Goal: Task Accomplishment & Management: Complete application form

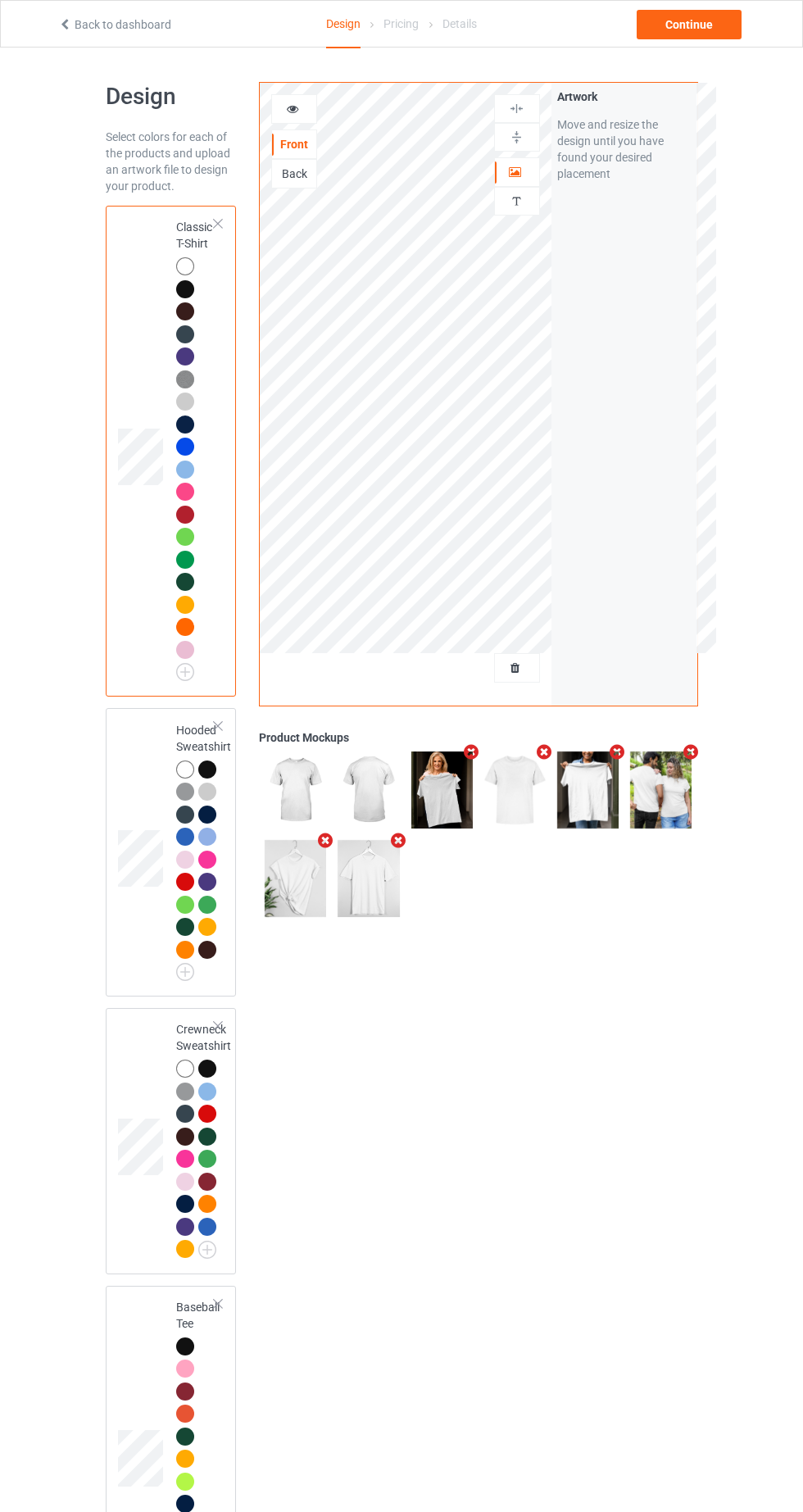
click at [314, 186] on div "Back" at bounding box center [294, 174] width 46 height 30
click at [304, 172] on div "Back" at bounding box center [294, 174] width 44 height 16
click at [311, 172] on div "Back" at bounding box center [294, 174] width 44 height 16
click at [312, 144] on div "Front" at bounding box center [294, 144] width 44 height 16
click at [529, 668] on div at bounding box center [517, 668] width 44 height 16
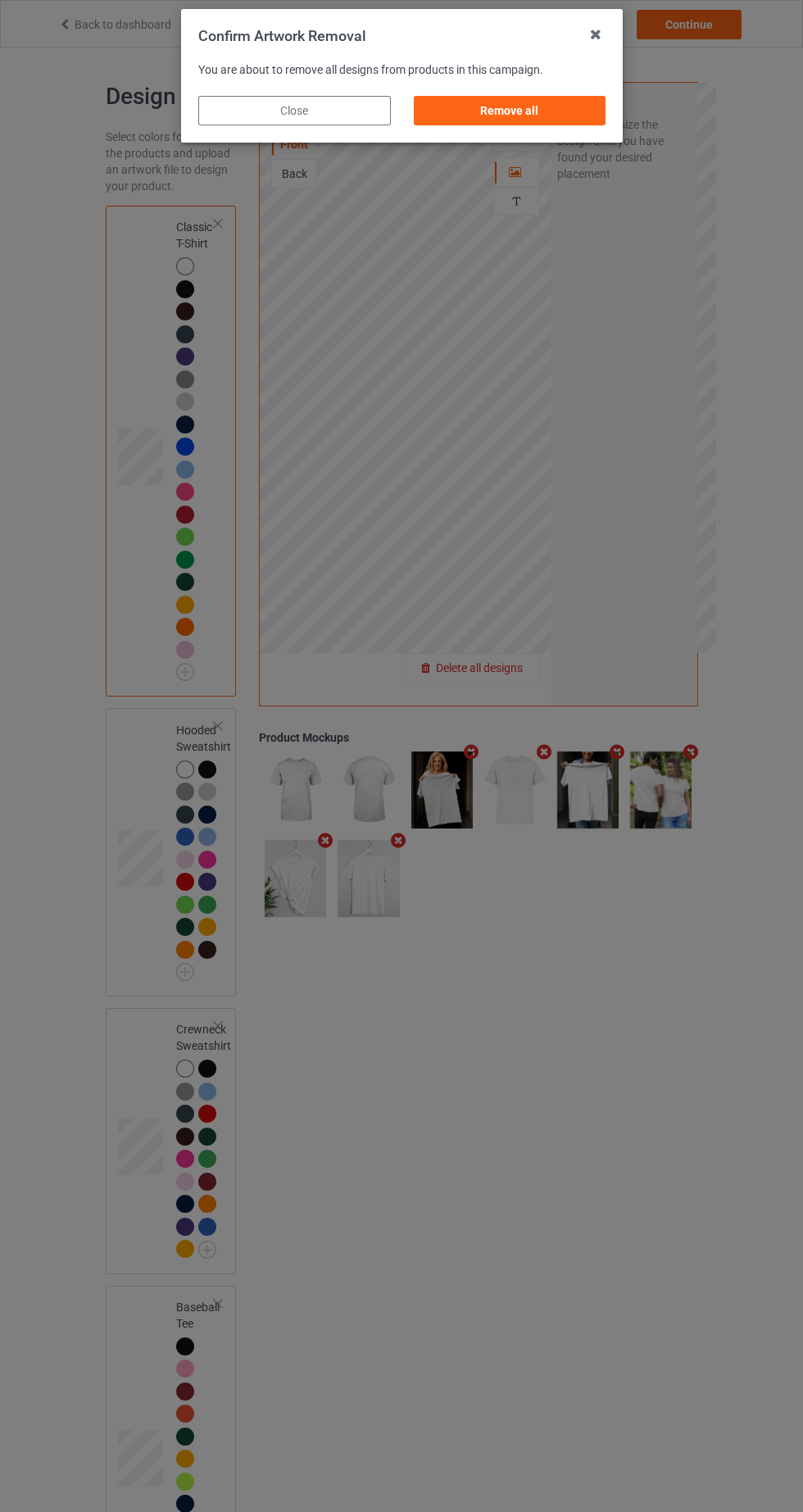
click at [579, 123] on div "Remove all" at bounding box center [508, 110] width 192 height 30
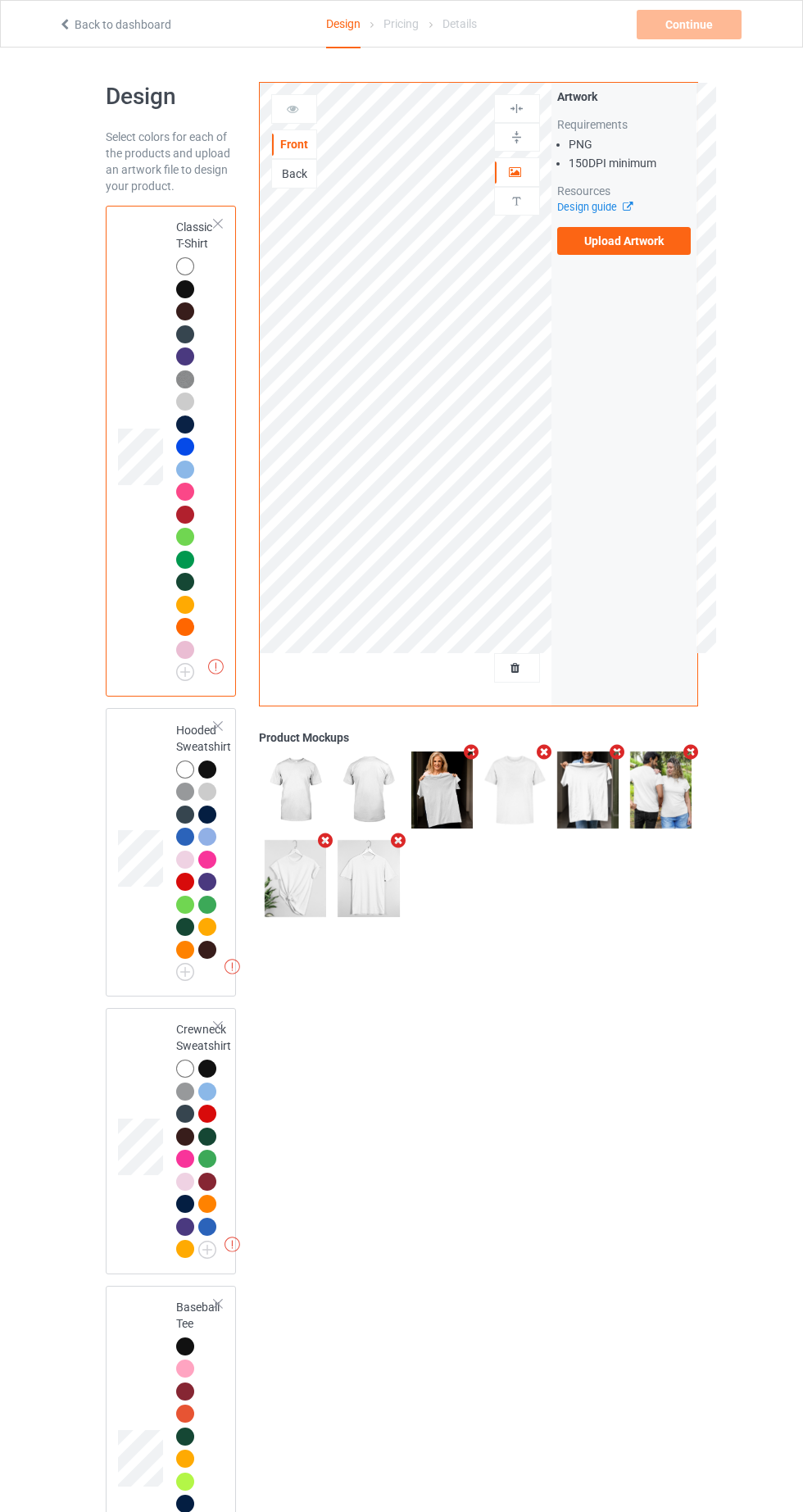
click at [670, 247] on label "Upload Artwork" at bounding box center [625, 241] width 134 height 28
click at [0, 0] on input "Upload Artwork" at bounding box center [0, 0] width 0 height 0
click at [303, 182] on div "Back" at bounding box center [294, 174] width 44 height 16
click at [679, 244] on label "Upload Artwork" at bounding box center [625, 241] width 134 height 28
click at [0, 0] on input "Upload Artwork" at bounding box center [0, 0] width 0 height 0
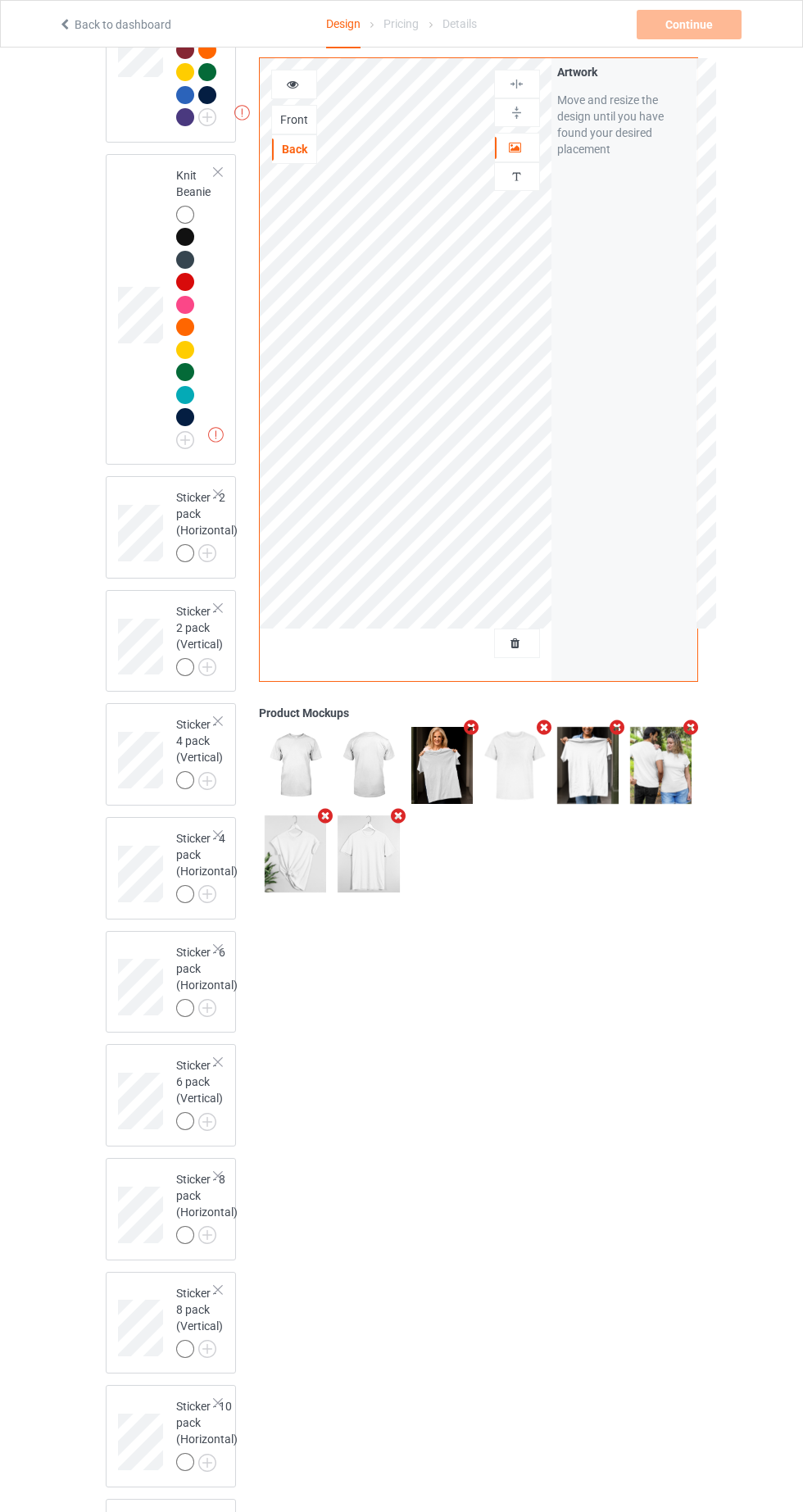
scroll to position [4760, 0]
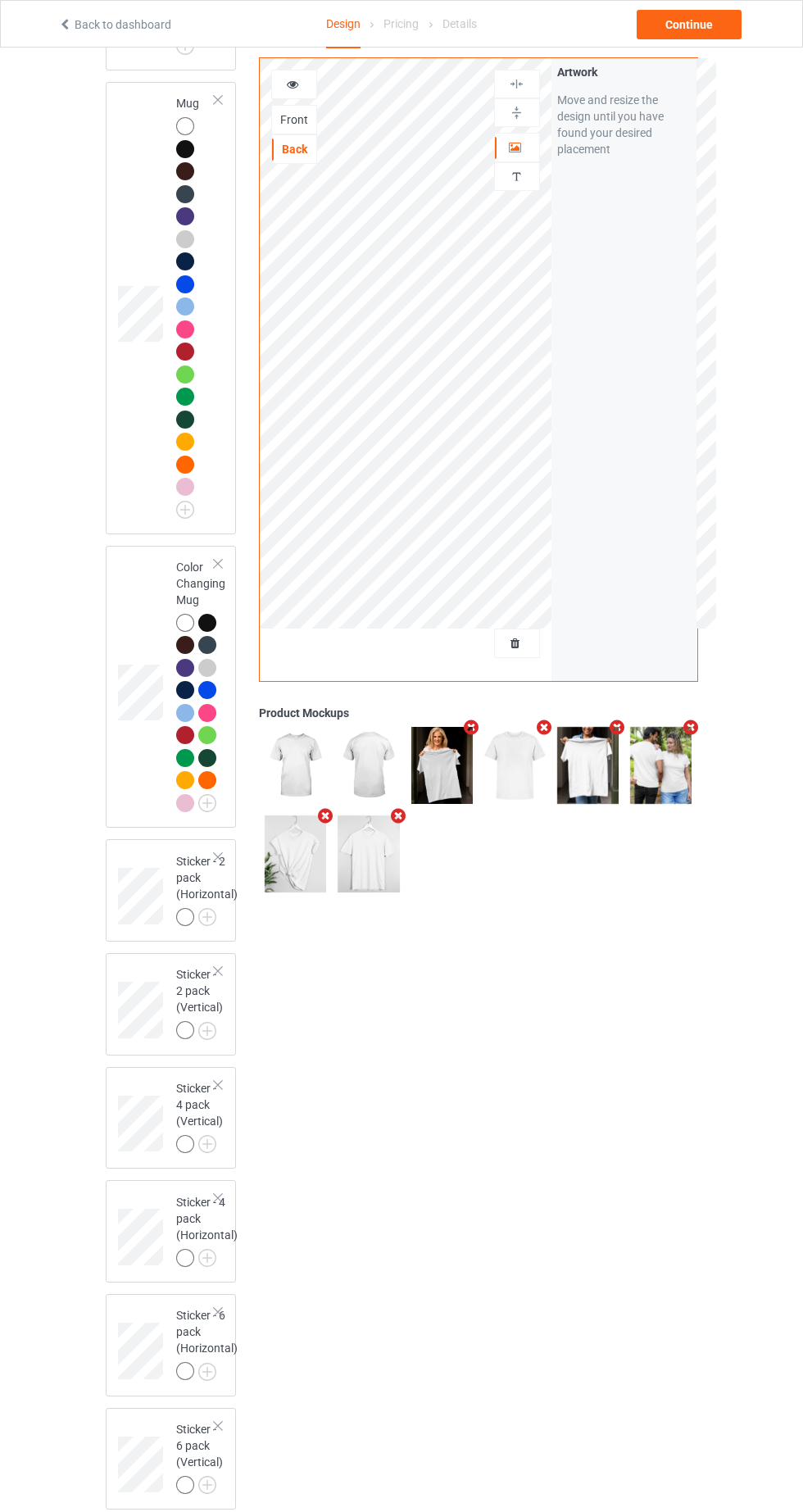
scroll to position [3856, 0]
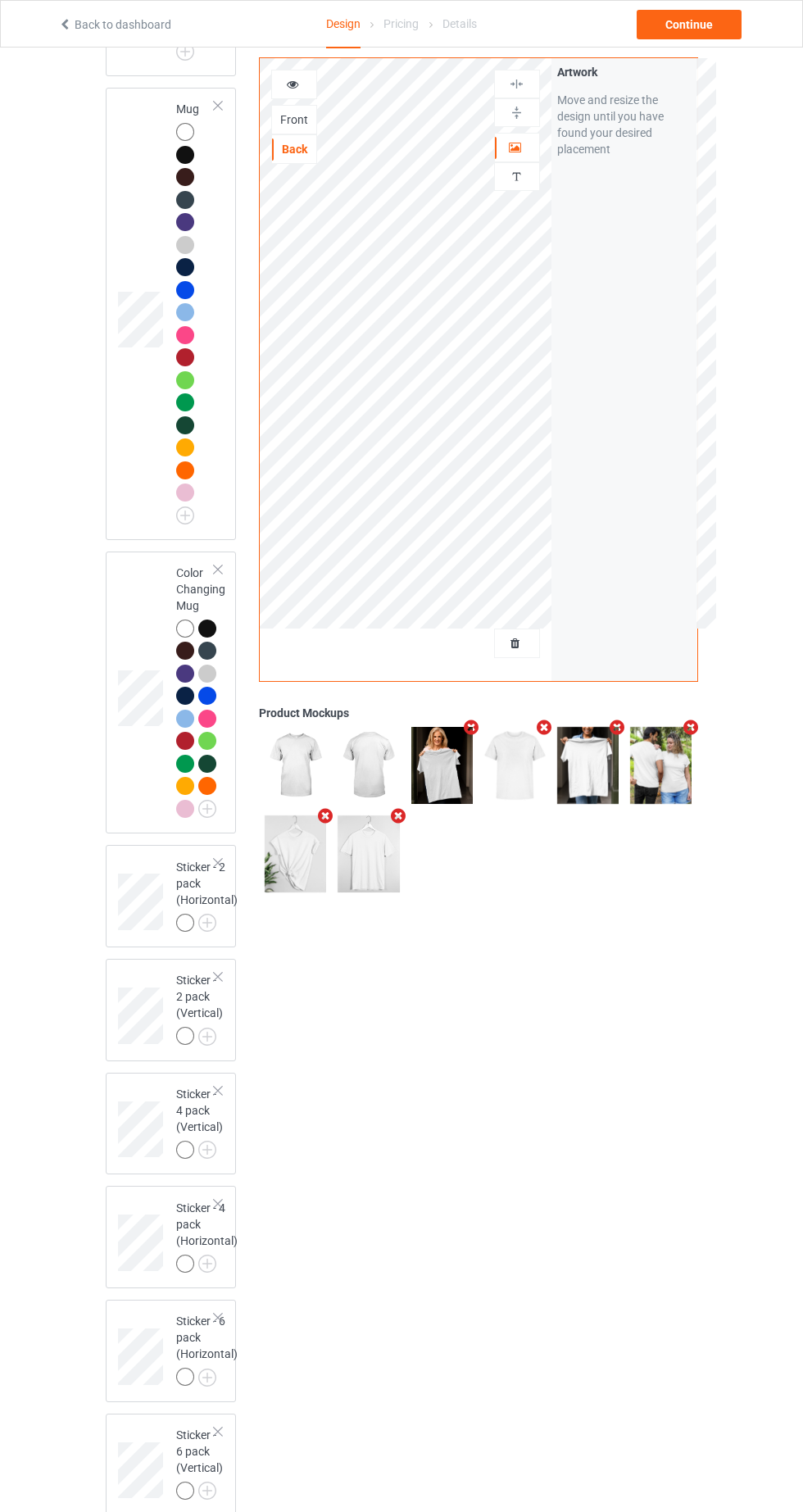
click at [184, 637] on div at bounding box center [185, 628] width 18 height 18
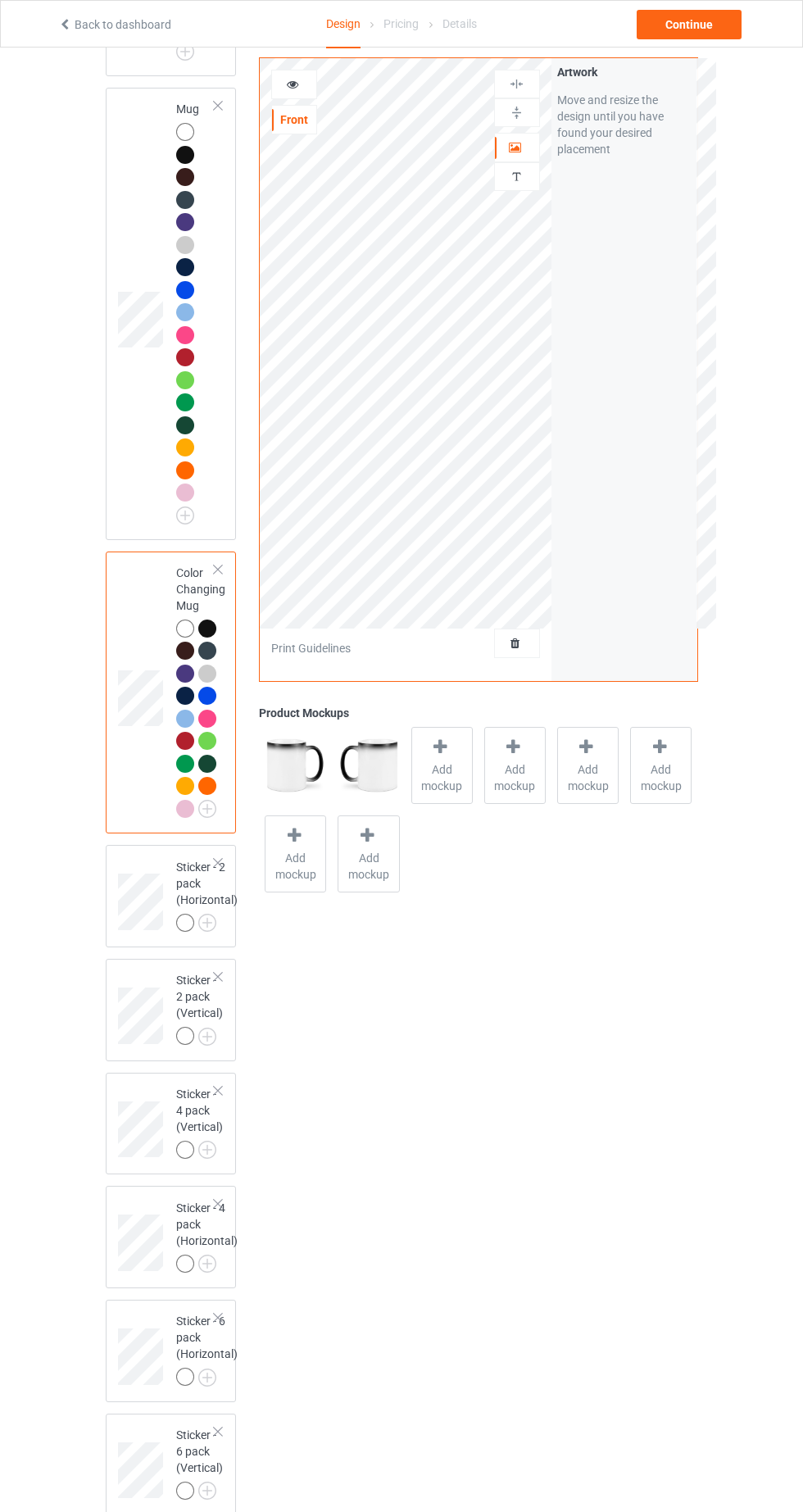
click at [305, 122] on div "Front" at bounding box center [294, 120] width 44 height 16
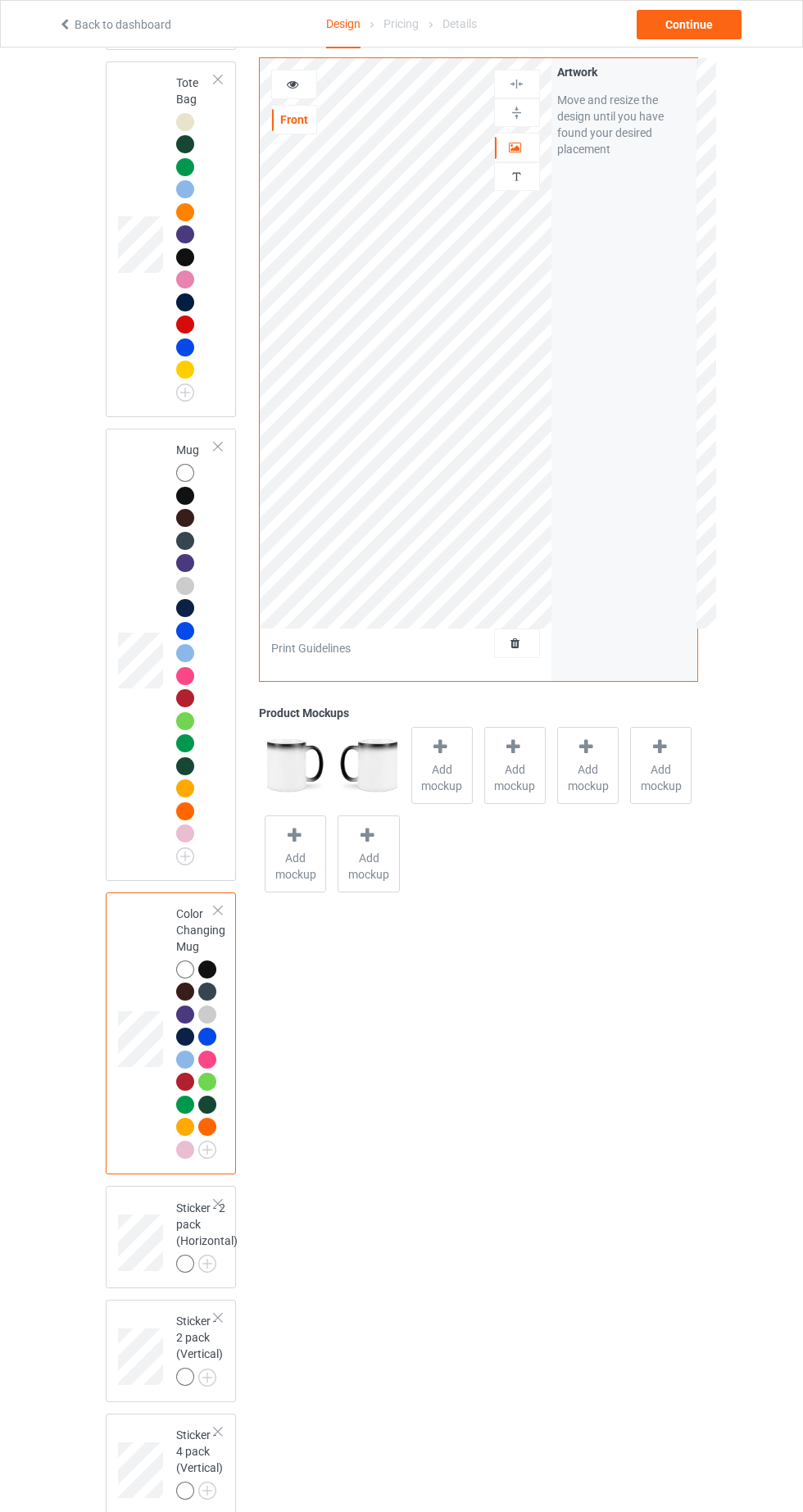
scroll to position [3514, 0]
click at [194, 137] on div at bounding box center [188, 125] width 23 height 23
click at [306, 143] on div "Back" at bounding box center [294, 149] width 44 height 16
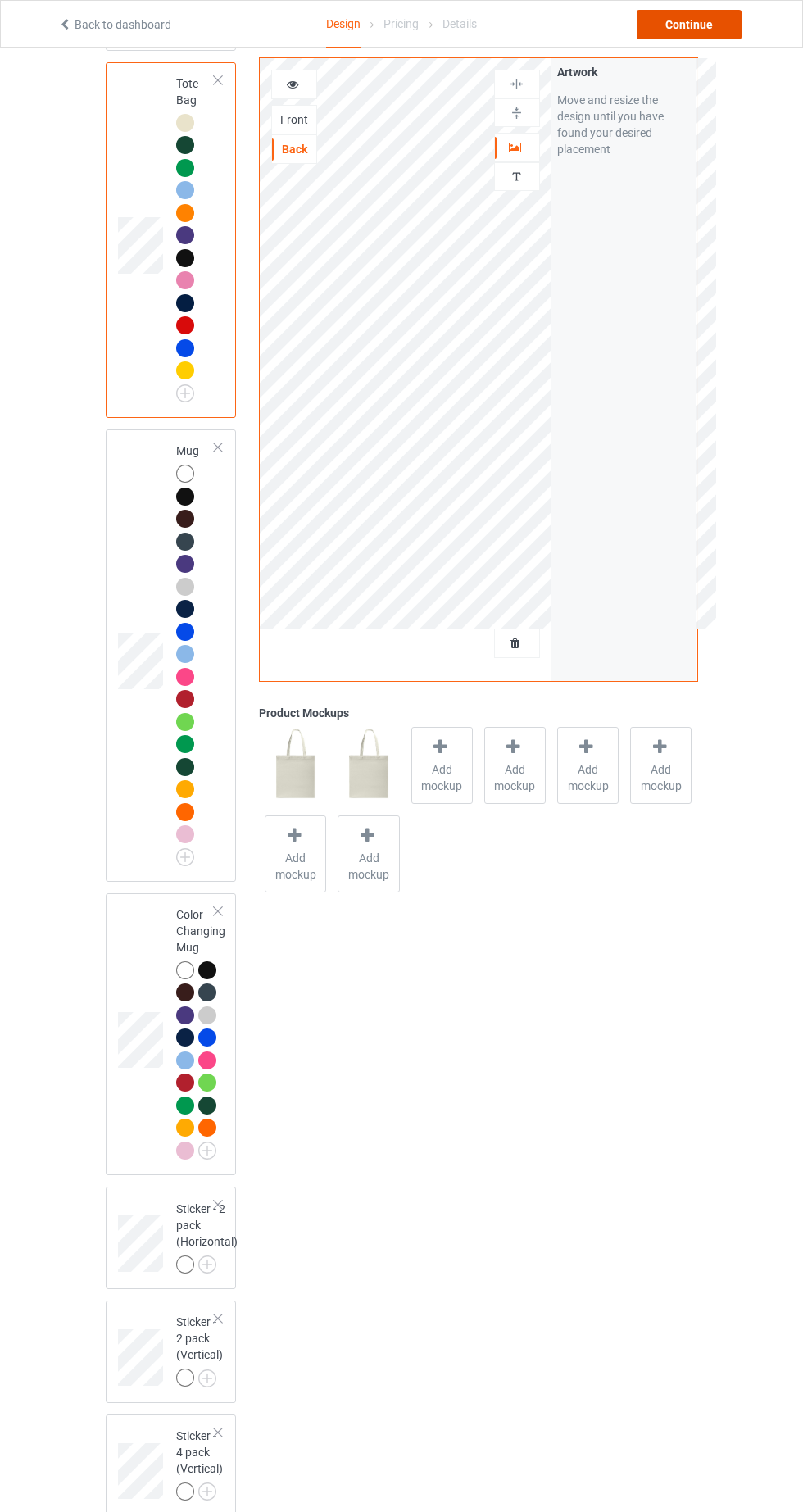
click at [716, 28] on div "Continue" at bounding box center [688, 24] width 105 height 30
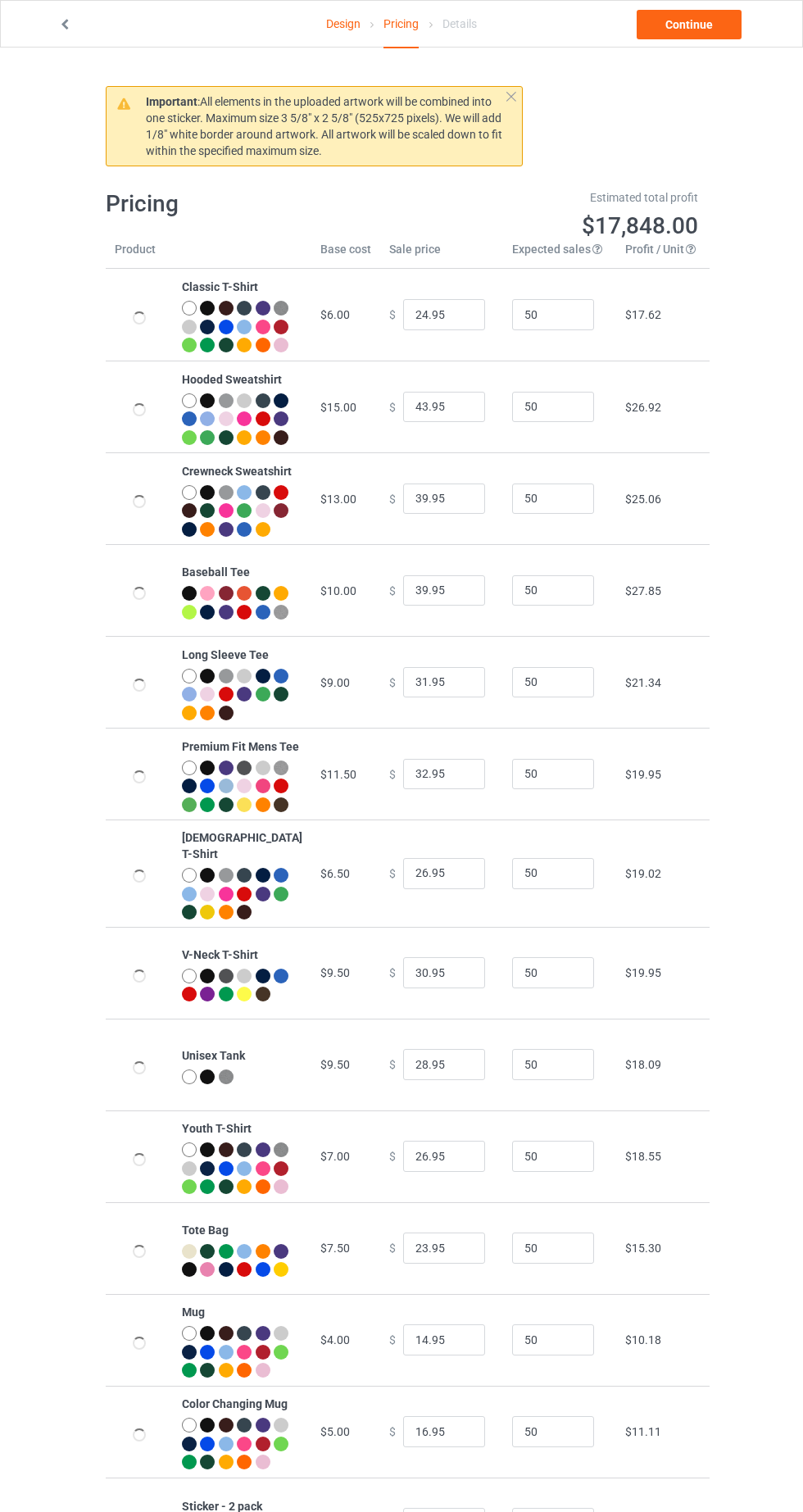
type input "26.95"
type input "46.95"
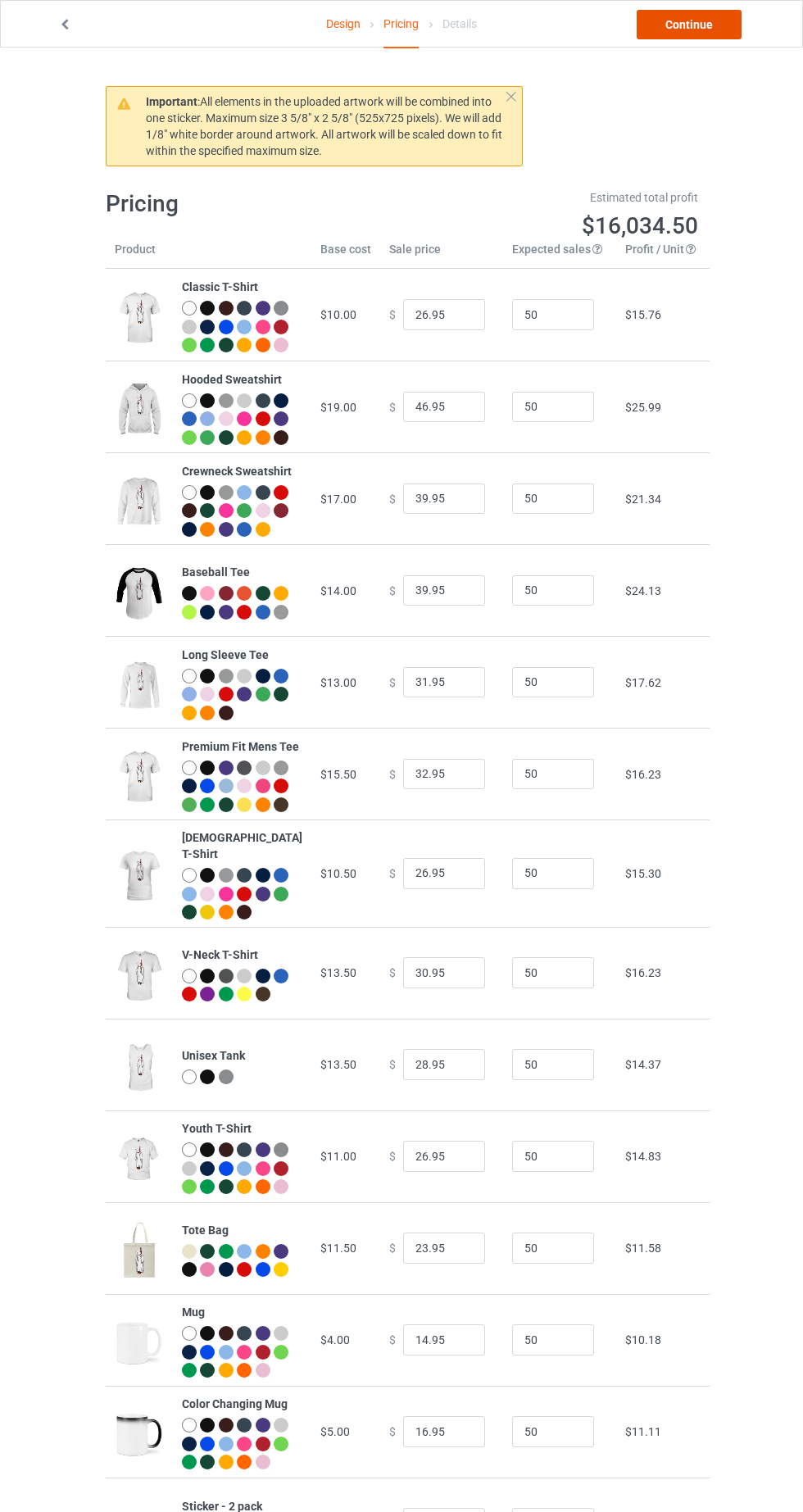
click at [714, 28] on link "Continue" at bounding box center [688, 24] width 105 height 30
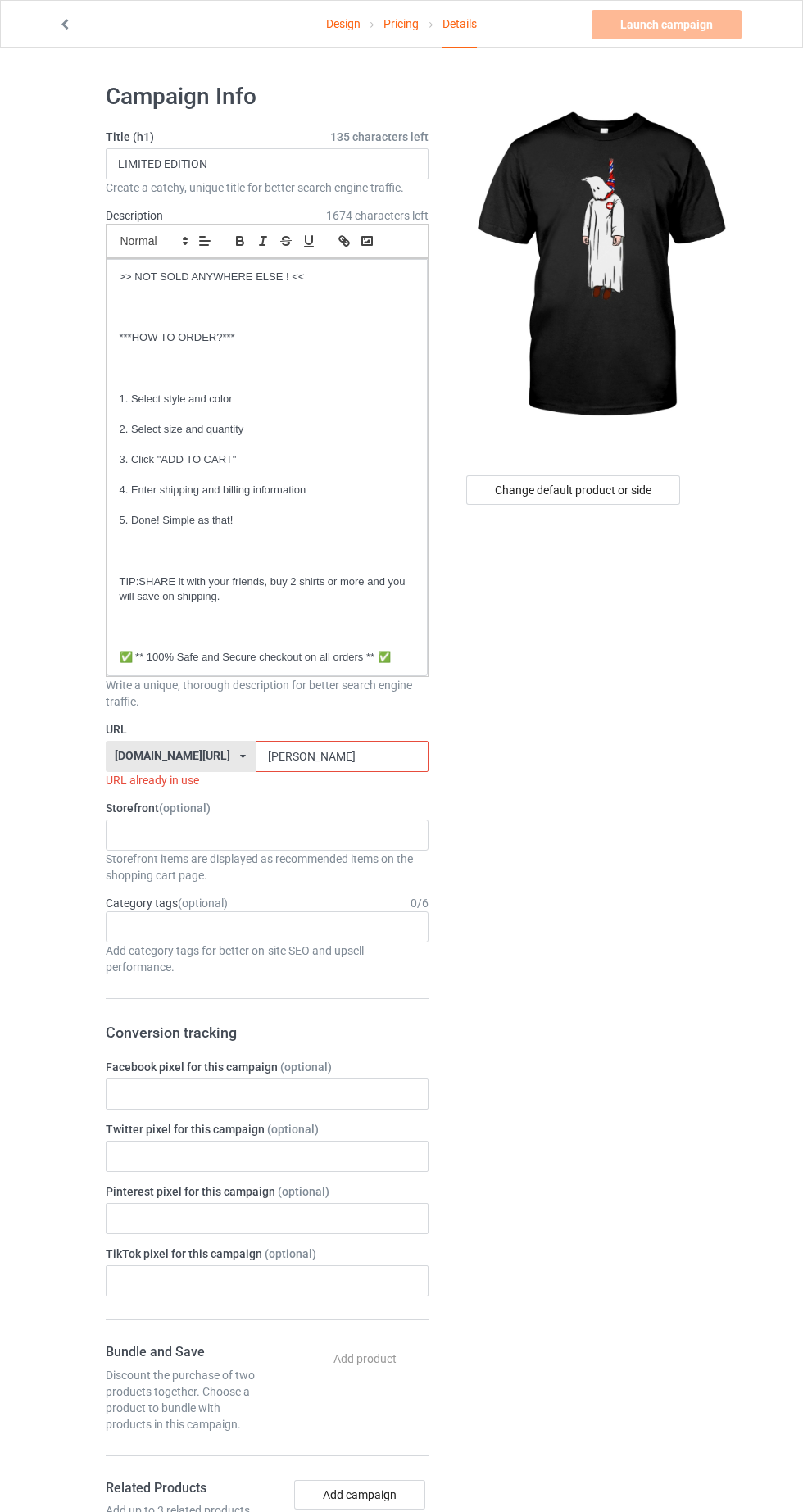
click at [405, 752] on input "[PERSON_NAME]" at bounding box center [342, 756] width 173 height 31
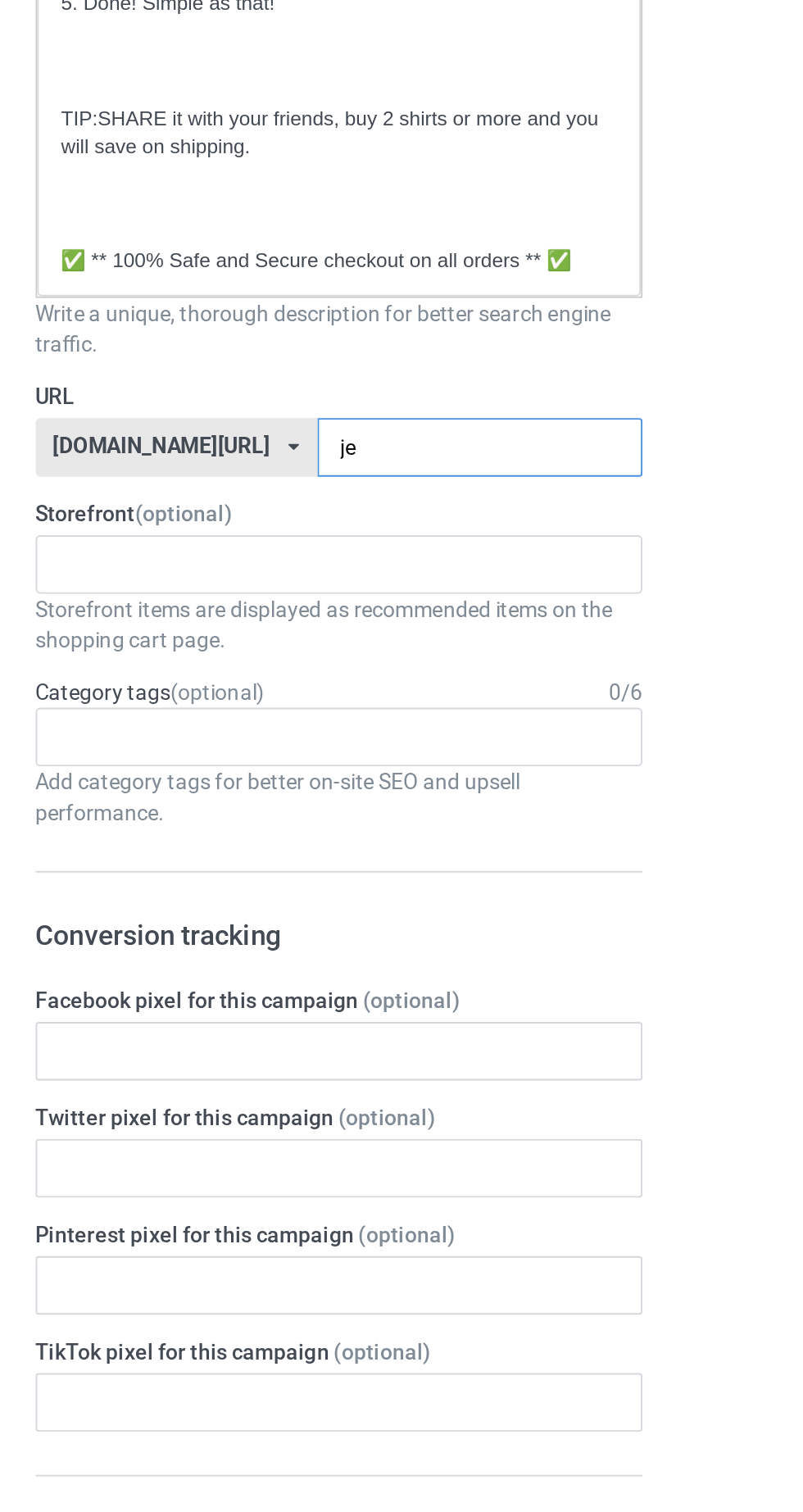
type input "j"
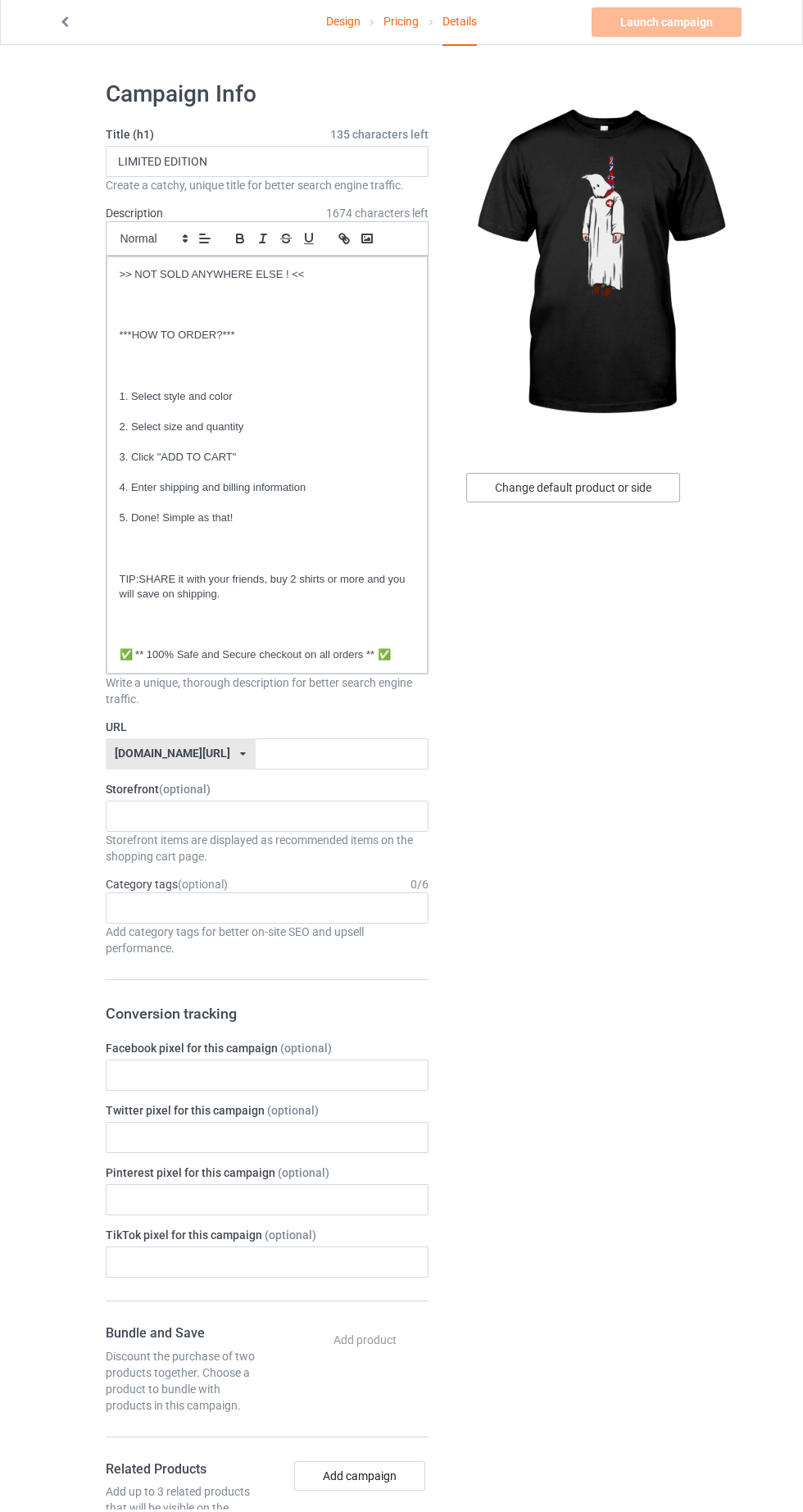
click at [636, 493] on div "Change default product or side" at bounding box center [573, 490] width 214 height 30
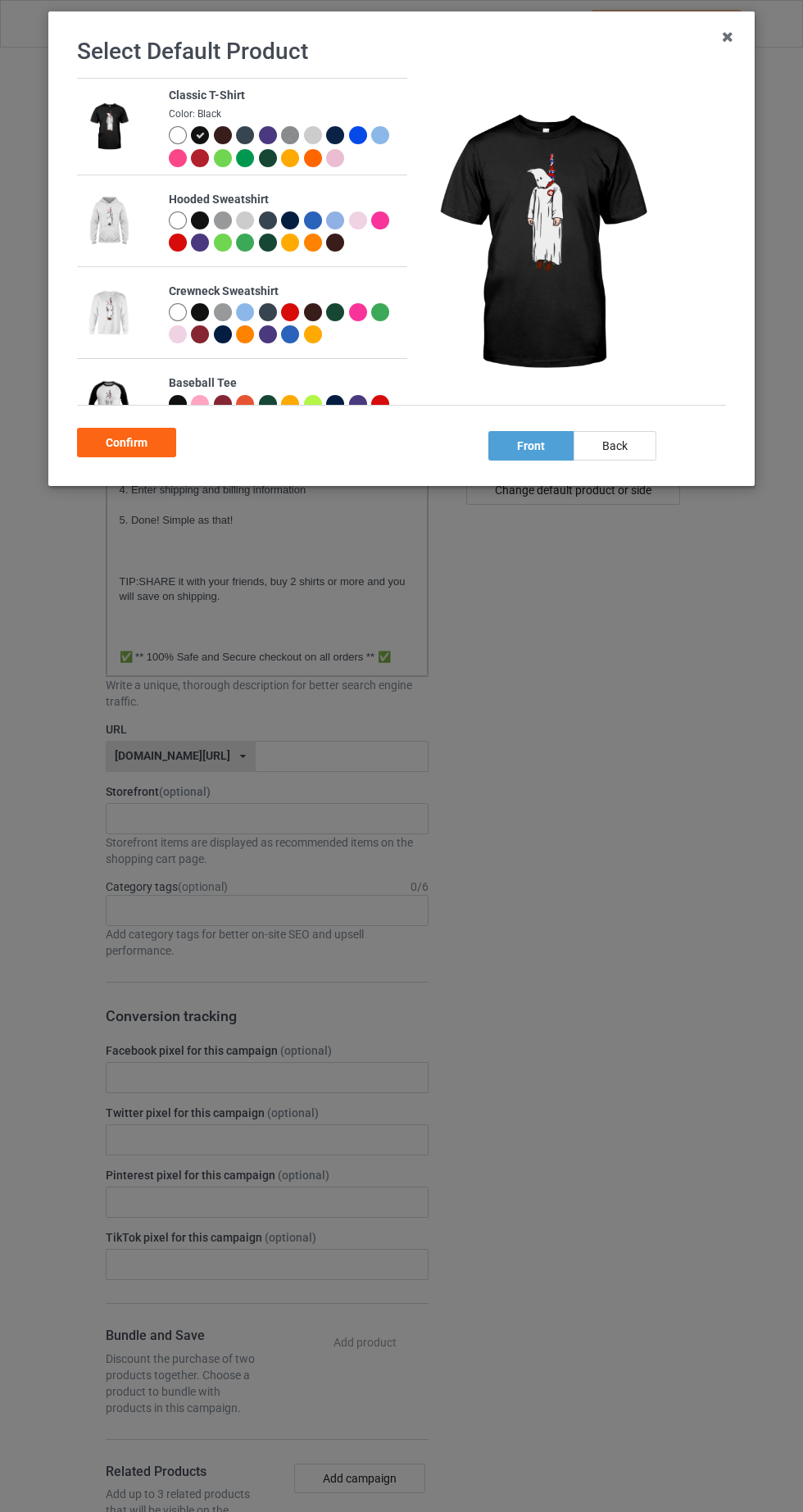
click at [634, 451] on div "back" at bounding box center [615, 446] width 82 height 30
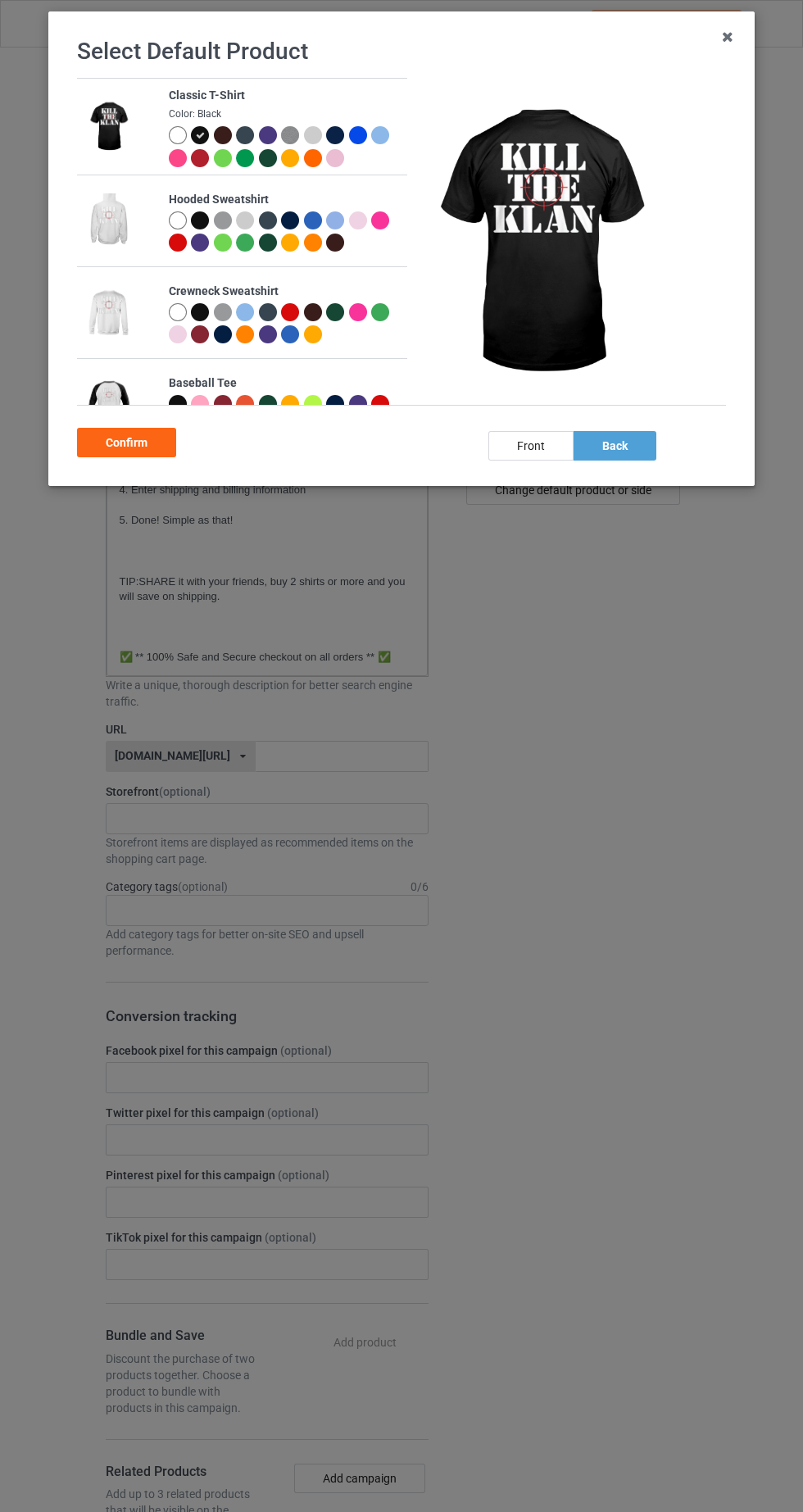
click at [146, 443] on div "Confirm" at bounding box center [126, 442] width 99 height 30
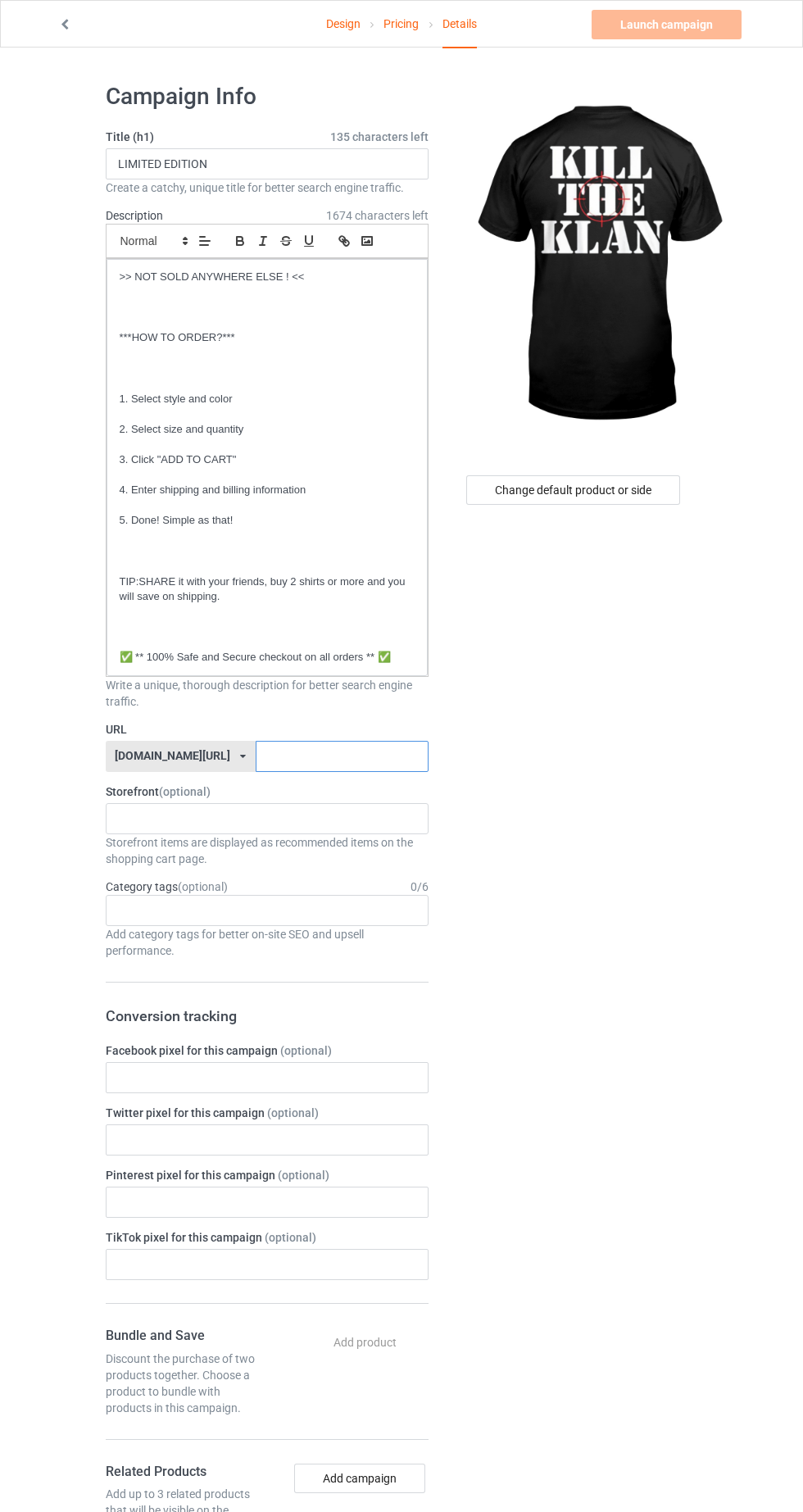
click at [373, 756] on input "text" at bounding box center [342, 756] width 173 height 31
type input "KILLTH"
click at [656, 490] on div "Change default product or side" at bounding box center [573, 490] width 214 height 30
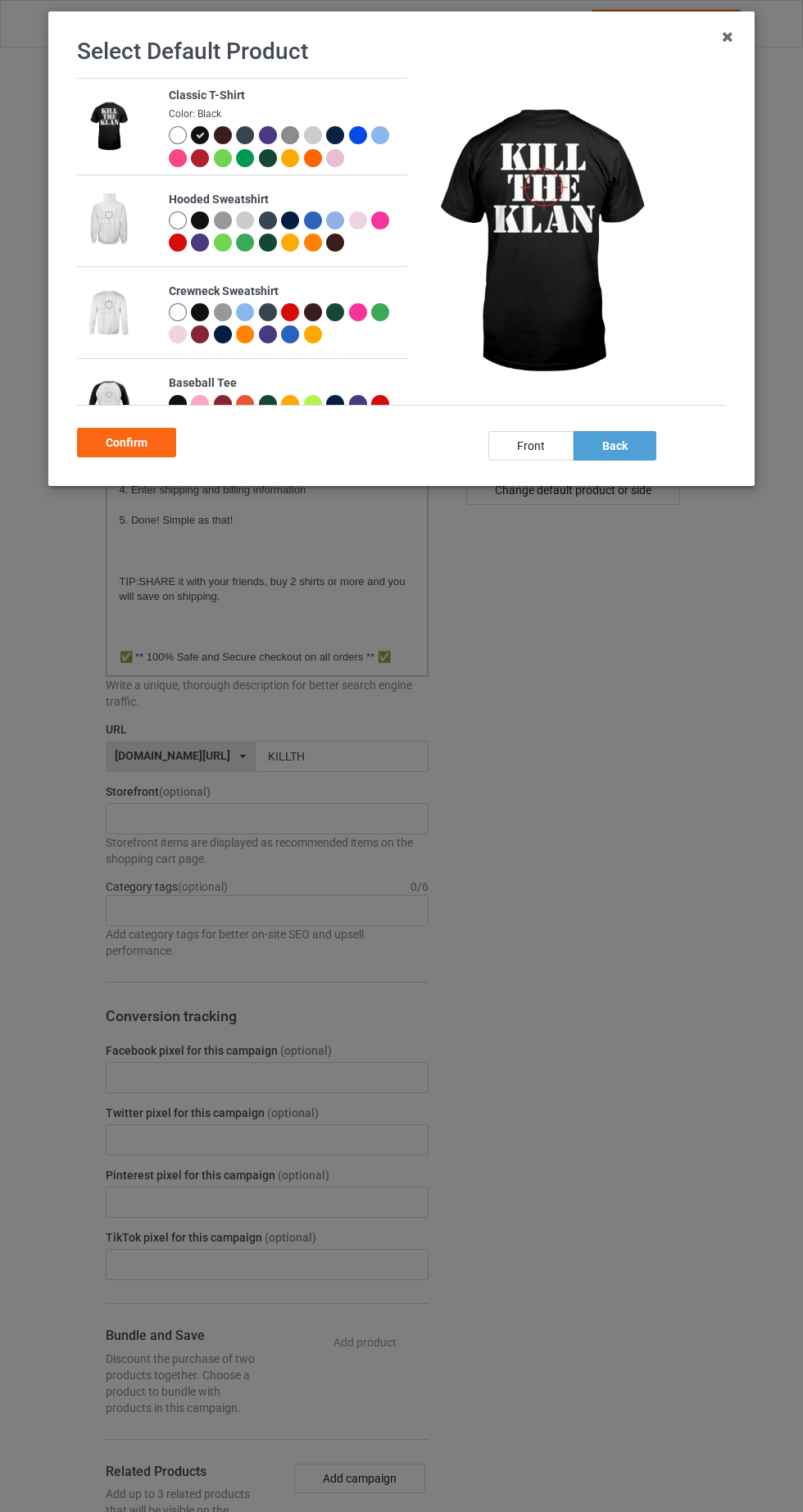
click at [531, 446] on div "front" at bounding box center [531, 446] width 85 height 30
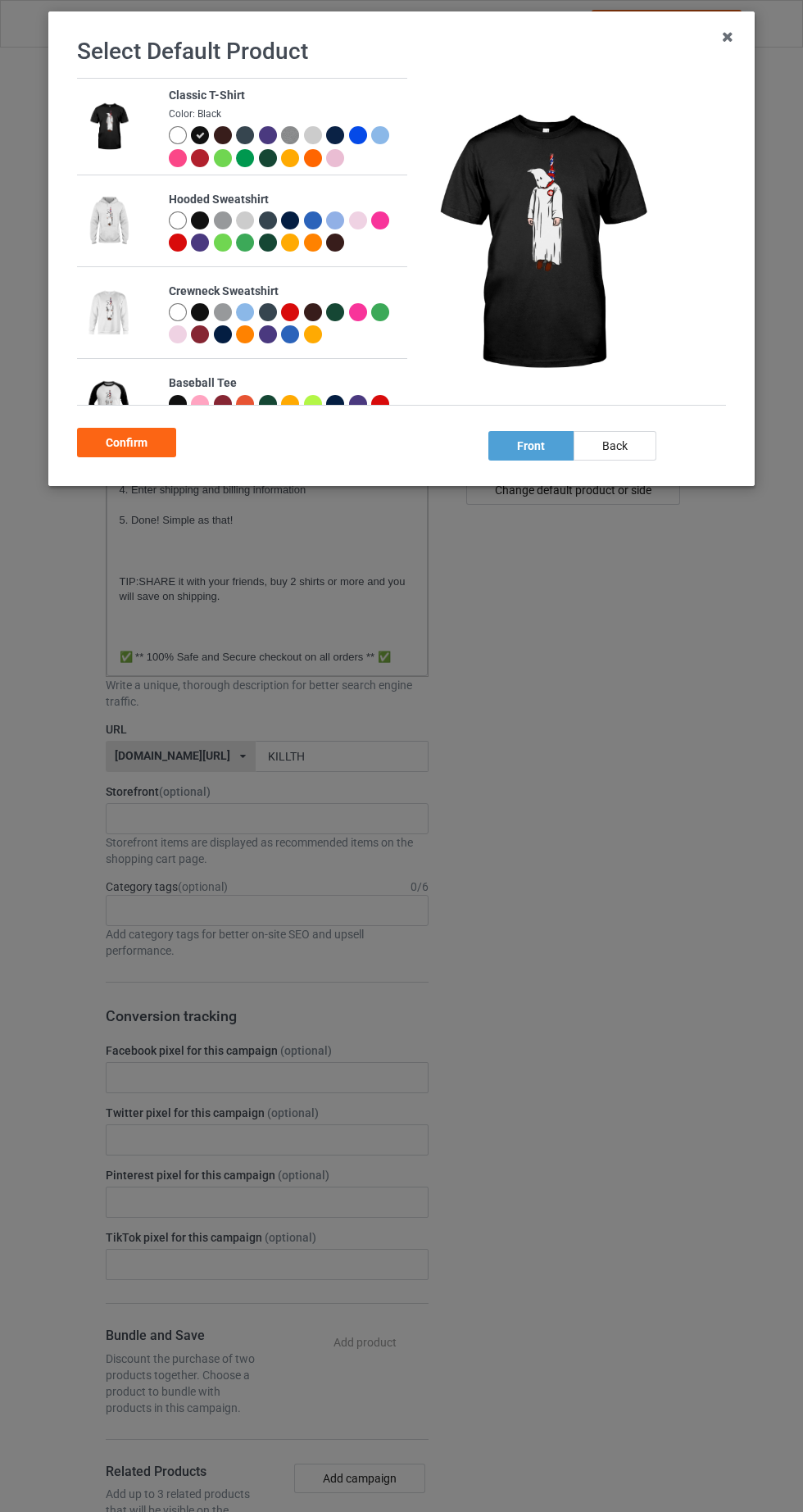
click at [147, 438] on div "Confirm" at bounding box center [126, 442] width 99 height 30
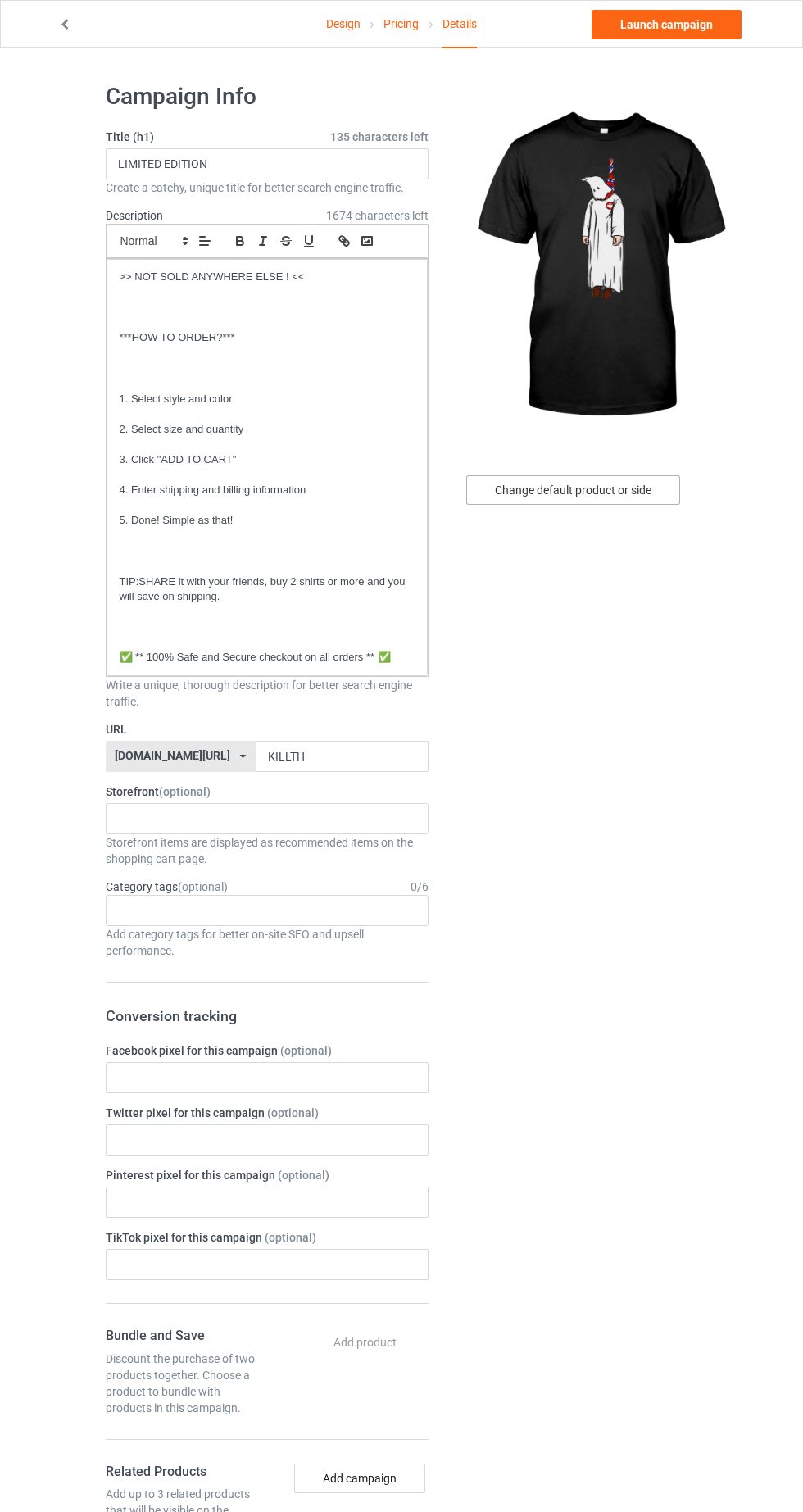
click at [632, 495] on div "Change default product or side" at bounding box center [573, 490] width 214 height 30
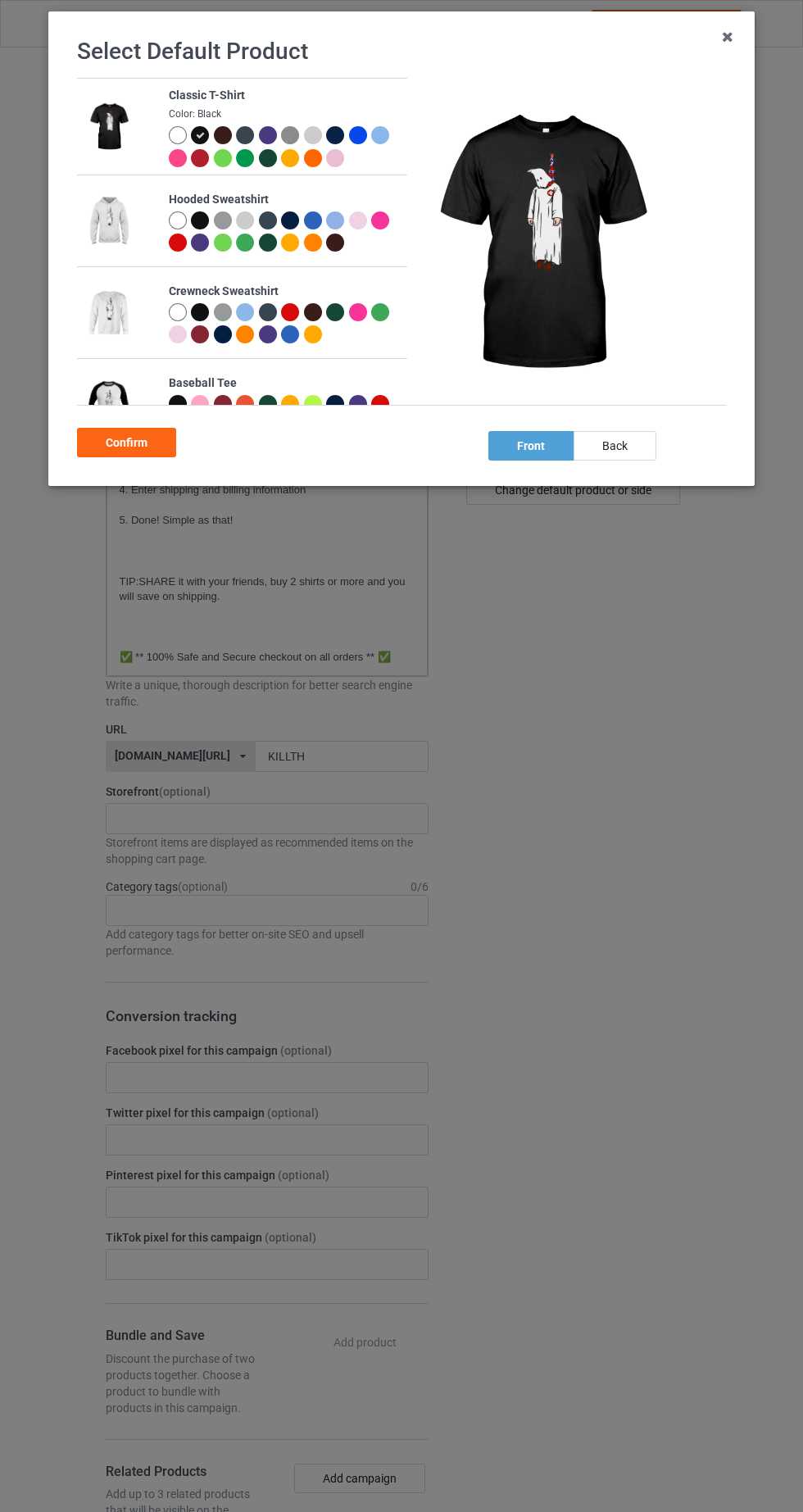
click at [617, 451] on div "back" at bounding box center [615, 446] width 82 height 30
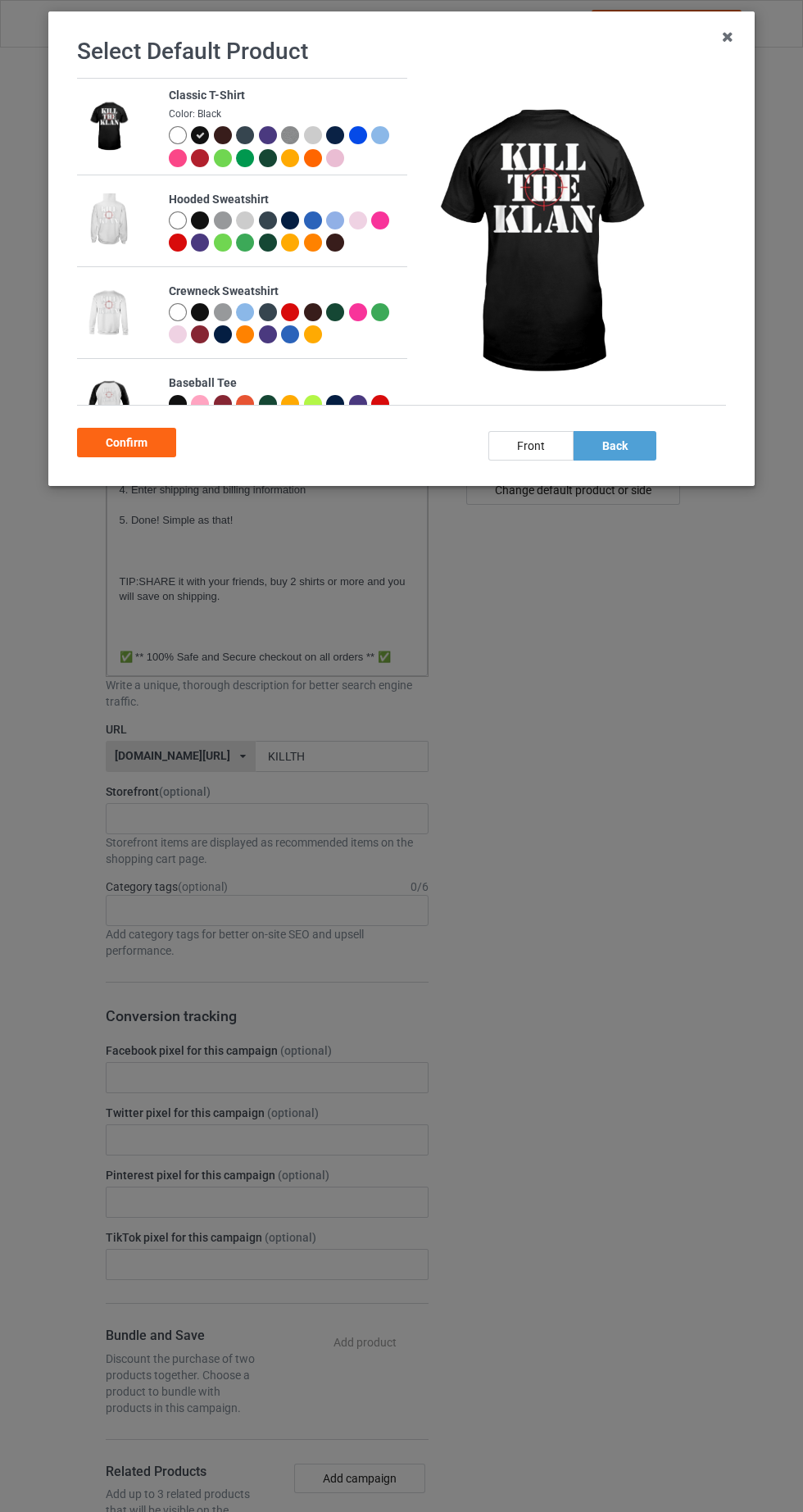
click at [560, 454] on div "front" at bounding box center [531, 446] width 85 height 30
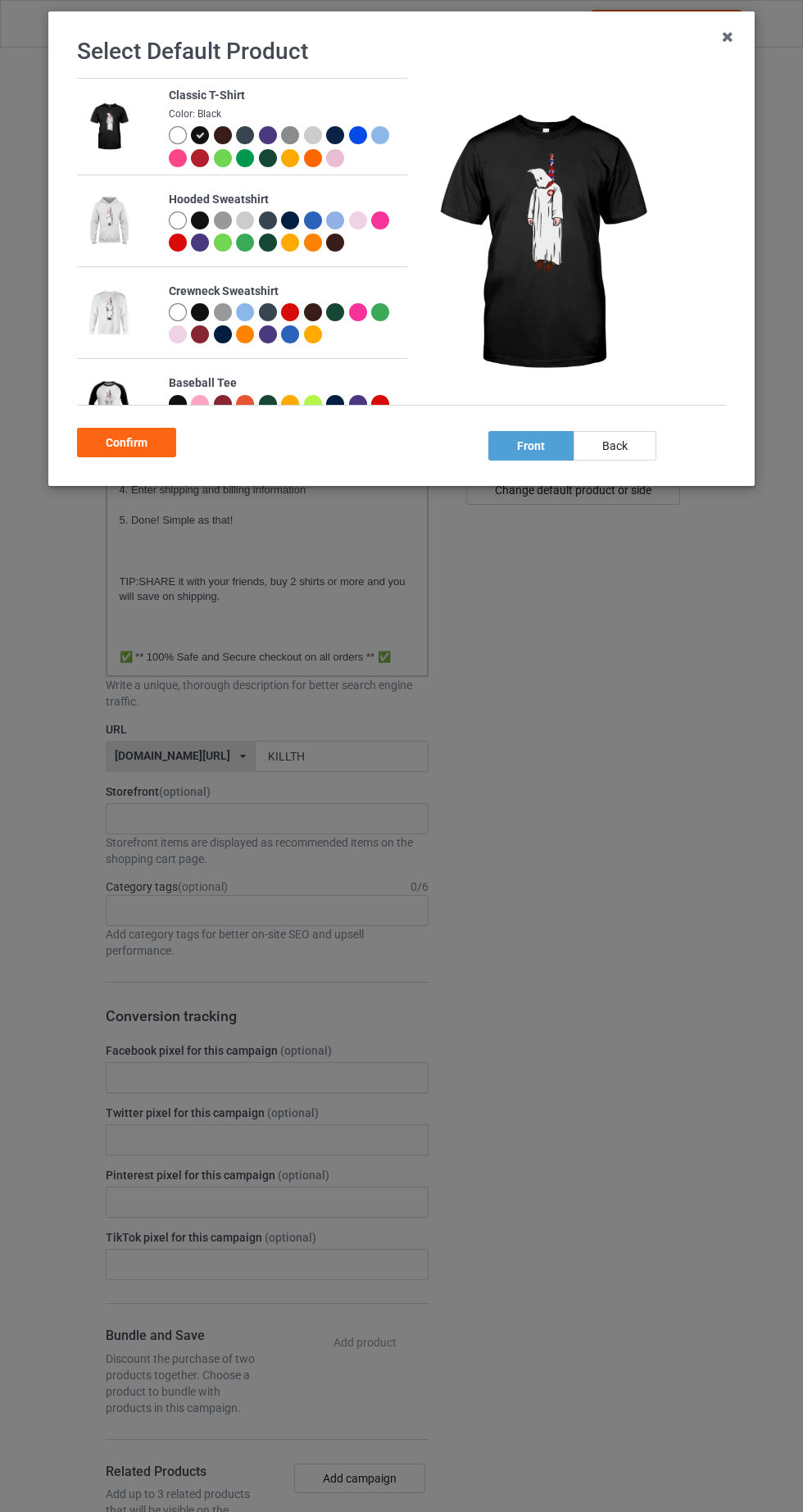
click at [143, 440] on div "Confirm" at bounding box center [126, 442] width 99 height 30
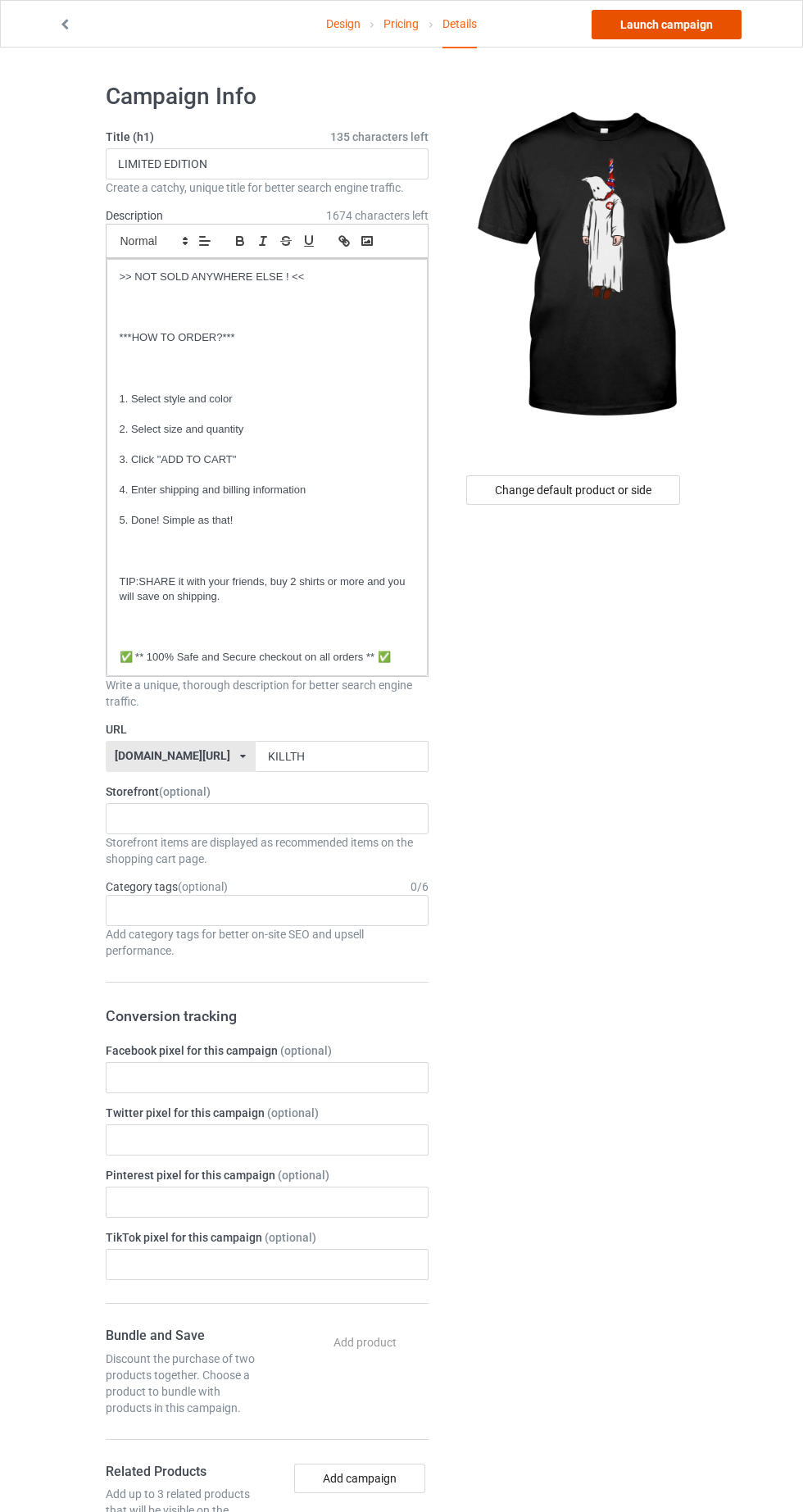
click at [708, 18] on link "Launch campaign" at bounding box center [667, 24] width 150 height 30
